Goal: Task Accomplishment & Management: Use online tool/utility

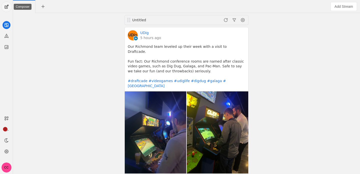
click at [7, 3] on span "undefined" at bounding box center [7, 7] width 10 height 10
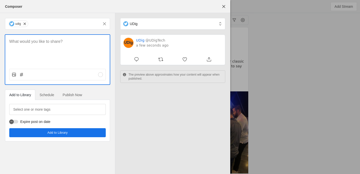
click at [33, 44] on p at bounding box center [57, 42] width 97 height 6
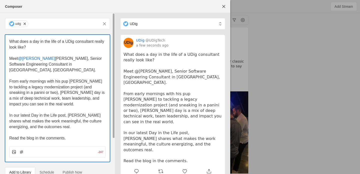
click at [23, 59] on span "@[PERSON_NAME]" at bounding box center [36, 58] width 37 height 4
click at [43, 79] on span "From early mornings with his pup [PERSON_NAME] to tackling a legacy modernizati…" at bounding box center [57, 92] width 97 height 27
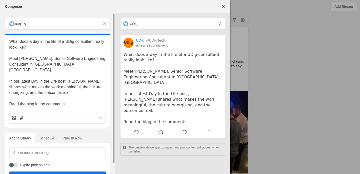
click at [36, 102] on span "Read the blog in the comments." at bounding box center [37, 104] width 57 height 4
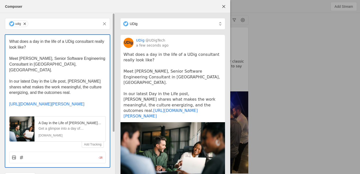
drag, startPoint x: 53, startPoint y: 76, endPoint x: 45, endPoint y: 83, distance: 10.5
click at [45, 83] on span "In our latest Day in the Life post, [PERSON_NAME] shares what makes the work me…" at bounding box center [56, 87] width 94 height 16
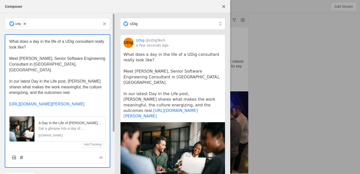
click at [51, 79] on span "In our latest Day in the Life post, [PERSON_NAME] shares what makes the work me…" at bounding box center [56, 87] width 94 height 16
click at [60, 64] on span "Meet [PERSON_NAME], Senior Software Engineering Consultant in [GEOGRAPHIC_DATA]…" at bounding box center [57, 64] width 97 height 16
drag, startPoint x: 62, startPoint y: 59, endPoint x: 62, endPoint y: 64, distance: 5.3
click at [62, 64] on p "Meet [PERSON_NAME], Senior Software Engineering Consultant in [GEOGRAPHIC_DATA]…" at bounding box center [57, 64] width 97 height 17
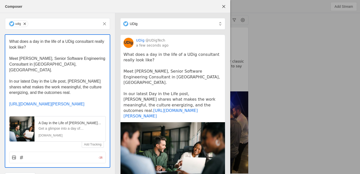
drag, startPoint x: 75, startPoint y: 76, endPoint x: 8, endPoint y: 74, distance: 67.4
click at [8, 74] on div "What does a day in the life of a UDig consultant really look like? Meet [PERSON…" at bounding box center [57, 91] width 105 height 113
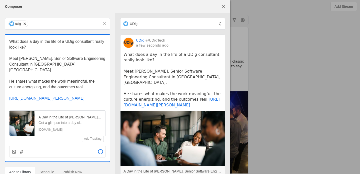
click at [8, 76] on div "What does a day in the life of a UDig consultant really look like? Meet [PERSON…" at bounding box center [57, 88] width 105 height 107
click at [10, 79] on span "He shares what makes the work meaningful, the culture energizing, and the outco…" at bounding box center [52, 84] width 87 height 10
click at [56, 49] on p "What does a day in the life of a UDig consultant really look like?" at bounding box center [57, 44] width 97 height 11
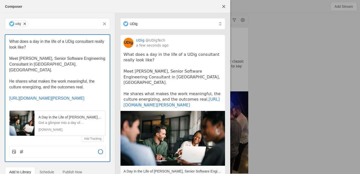
click at [68, 49] on p "What does a day in the life of a UDig consultant really look like?" at bounding box center [57, 44] width 97 height 11
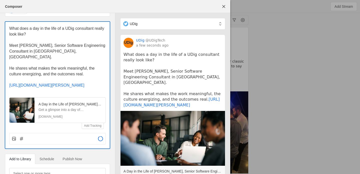
scroll to position [15, 0]
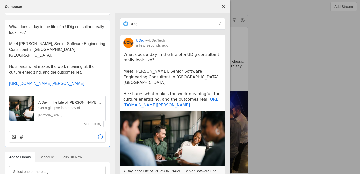
click at [68, 49] on p "Meet [PERSON_NAME], Senior Software Engineering Consultant in [GEOGRAPHIC_DATA]…" at bounding box center [57, 49] width 97 height 17
click at [70, 58] on p at bounding box center [57, 61] width 97 height 6
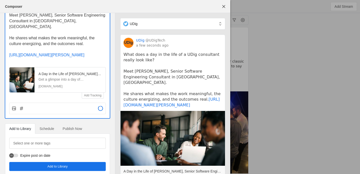
scroll to position [50, 0]
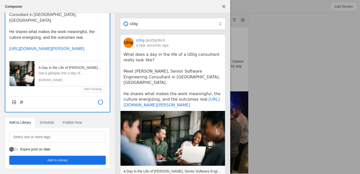
click at [44, 121] on span "Schedule" at bounding box center [47, 123] width 15 height 4
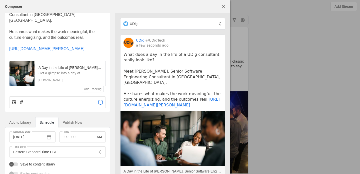
scroll to position [74, 0]
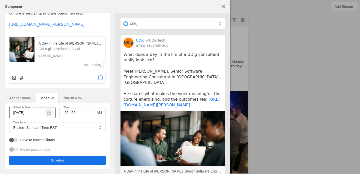
click at [50, 113] on span "button" at bounding box center [49, 112] width 9 height 9
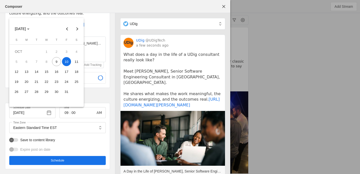
click at [35, 72] on span "14" at bounding box center [36, 71] width 9 height 9
type input "[DATE]"
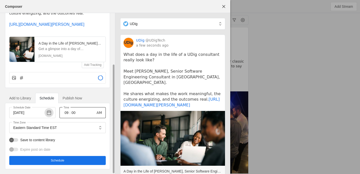
click at [66, 114] on input "09" at bounding box center [67, 113] width 6 height 6
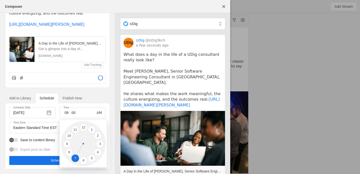
click at [76, 157] on li "7" at bounding box center [76, 159] width 8 height 8
type input "07"
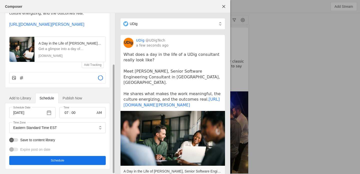
click at [68, 159] on span "undefined" at bounding box center [57, 160] width 97 height 9
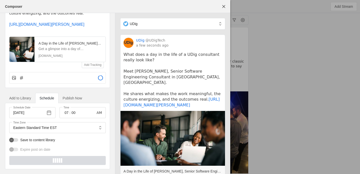
scroll to position [0, 0]
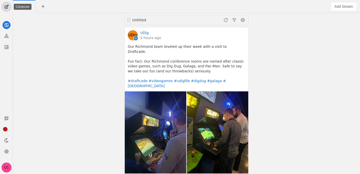
click at [10, 4] on span "undefined" at bounding box center [7, 7] width 10 height 10
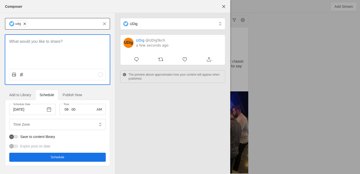
type input "Eastern Standard Time EST"
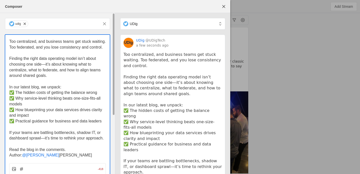
drag, startPoint x: 51, startPoint y: 154, endPoint x: 3, endPoint y: 147, distance: 48.6
click at [3, 147] on div "udig Too centralized, and business teams get stuck waiting. Too federated, and …" at bounding box center [57, 139] width 115 height 252
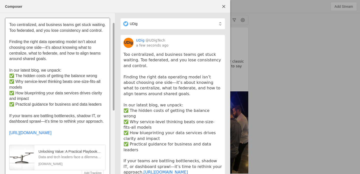
scroll to position [17, 0]
drag, startPoint x: 102, startPoint y: 105, endPoint x: 7, endPoint y: 69, distance: 102.2
click at [7, 69] on div "Too centralized, and business teams get stuck waiting. Too federated, and you l…" at bounding box center [57, 97] width 105 height 158
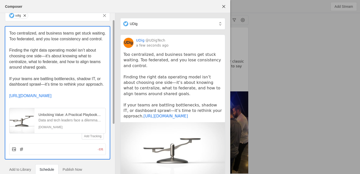
scroll to position [7, 0]
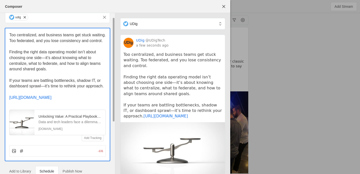
click at [62, 41] on span "Too centralized, and business teams get stuck waiting. Too federated, and you l…" at bounding box center [58, 38] width 98 height 10
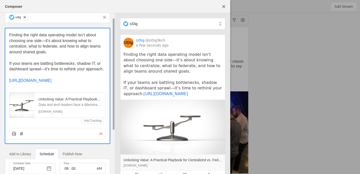
drag, startPoint x: 66, startPoint y: 38, endPoint x: 65, endPoint y: 55, distance: 17.6
click at [65, 55] on div "Finding the right data operating model isn’t about choosing one side—it’s about…" at bounding box center [57, 57] width 97 height 51
click at [65, 55] on p at bounding box center [57, 58] width 97 height 6
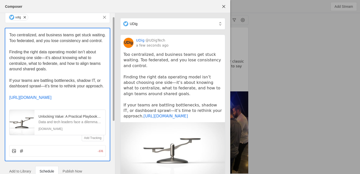
click at [52, 58] on span "Finding the right data operating model isn’t about choosing one side—it’s about…" at bounding box center [55, 60] width 93 height 21
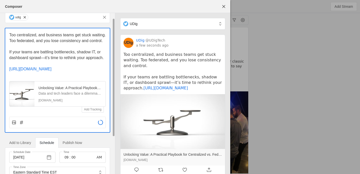
drag, startPoint x: 68, startPoint y: 41, endPoint x: 67, endPoint y: 53, distance: 12.3
click at [67, 53] on div "Too centralized, and business teams get stuck waiting. Too federated, and you l…" at bounding box center [57, 52] width 97 height 40
click at [67, 53] on span "If your teams are battling bottlenecks, shadow IT, or dashboard sprawl—it’s tim…" at bounding box center [56, 55] width 95 height 10
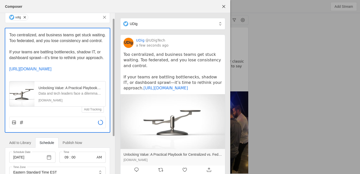
click at [72, 48] on p at bounding box center [57, 47] width 97 height 6
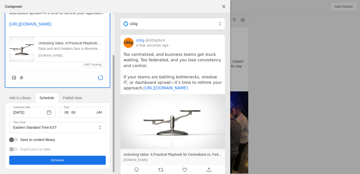
scroll to position [55, 0]
click at [53, 114] on span "button" at bounding box center [49, 112] width 9 height 9
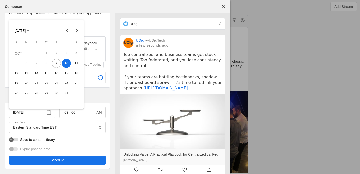
click at [55, 74] on span "16" at bounding box center [56, 73] width 9 height 9
type input "[DATE]"
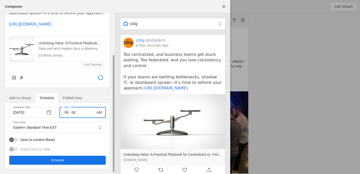
click at [66, 115] on input "09" at bounding box center [67, 112] width 6 height 6
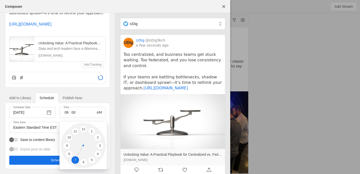
click at [75, 162] on li "7" at bounding box center [76, 160] width 8 height 8
type input "07"
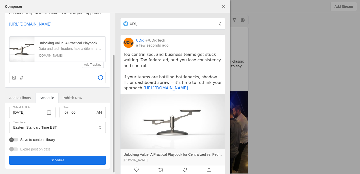
click at [62, 163] on span "Schedule" at bounding box center [58, 160] width 14 height 5
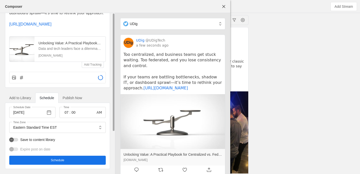
scroll to position [0, 0]
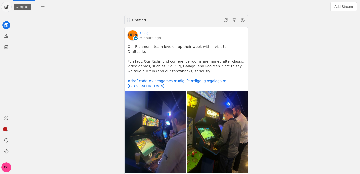
click at [6, 11] on span "undefined" at bounding box center [7, 7] width 10 height 10
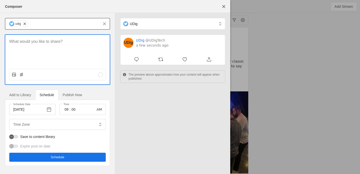
type input "Eastern Standard Time EST"
click at [33, 46] on div at bounding box center [57, 50] width 105 height 30
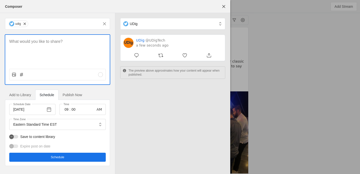
click at [35, 40] on p at bounding box center [57, 42] width 97 height 6
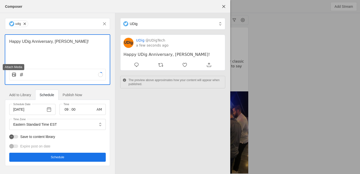
click at [14, 76] on icon at bounding box center [14, 74] width 5 height 5
click at [0, 0] on input "file" at bounding box center [0, 0] width 0 height 0
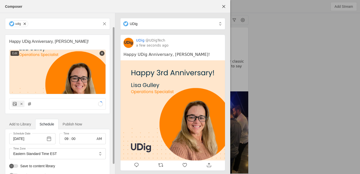
scroll to position [26, 0]
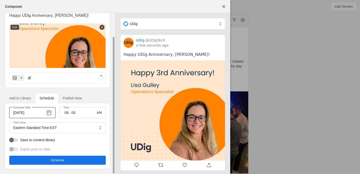
click at [50, 113] on span "button" at bounding box center [49, 112] width 9 height 9
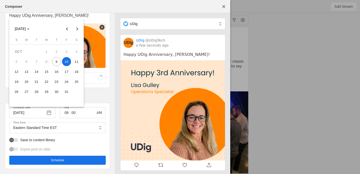
click at [63, 72] on span "17" at bounding box center [66, 71] width 9 height 9
type input "[DATE]"
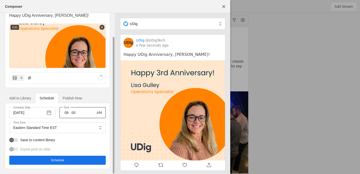
click at [63, 114] on div "Time 09 : 00 AM" at bounding box center [83, 112] width 46 height 11
click at [66, 112] on input "09" at bounding box center [67, 113] width 6 height 6
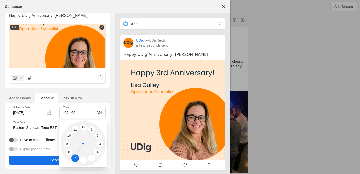
click at [74, 155] on li "7" at bounding box center [76, 158] width 8 height 8
type input "07"
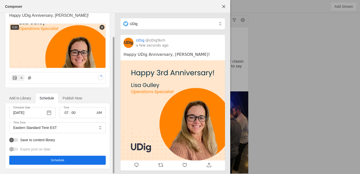
click at [67, 158] on span "undefined" at bounding box center [57, 160] width 97 height 9
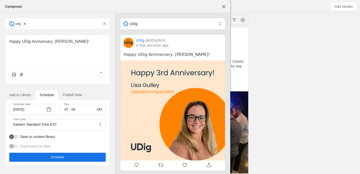
scroll to position [0, 0]
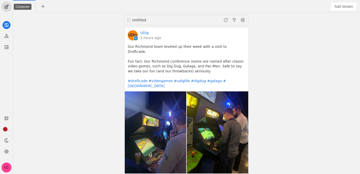
click at [7, 7] on span "undefined" at bounding box center [7, 7] width 10 height 10
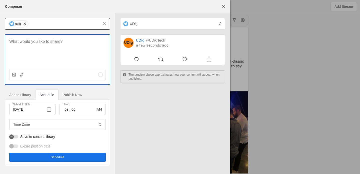
type input "Eastern Standard Time EST"
click at [39, 53] on div at bounding box center [57, 50] width 105 height 30
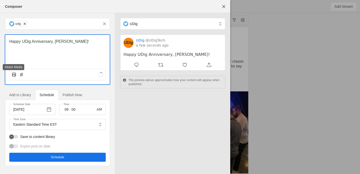
click at [13, 76] on icon at bounding box center [14, 74] width 5 height 5
click at [0, 0] on input "file" at bounding box center [0, 0] width 0 height 0
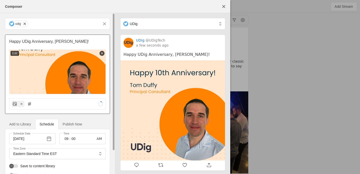
scroll to position [26, 0]
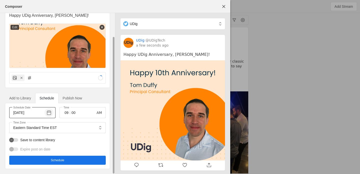
click at [47, 112] on span "button" at bounding box center [49, 112] width 9 height 9
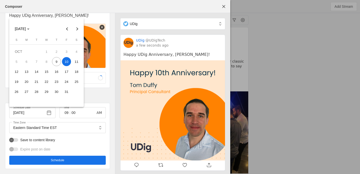
click at [65, 82] on span "24" at bounding box center [66, 81] width 9 height 9
type input "[DATE]"
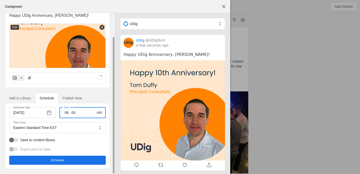
click at [66, 115] on input "09" at bounding box center [67, 113] width 6 height 6
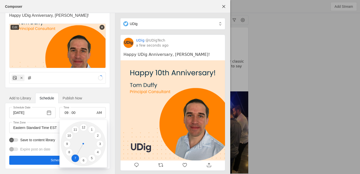
click at [74, 156] on li "7" at bounding box center [76, 158] width 8 height 8
type input "07"
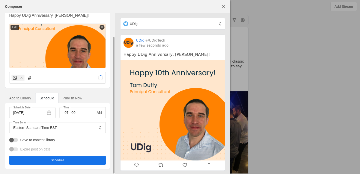
click at [50, 159] on span "undefined" at bounding box center [57, 160] width 97 height 9
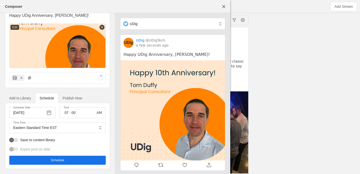
scroll to position [0, 0]
